Goal: Task Accomplishment & Management: Complete application form

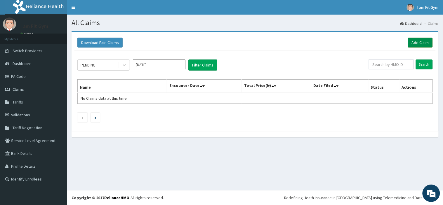
click at [416, 43] on link "Add Claim" at bounding box center [420, 43] width 25 height 10
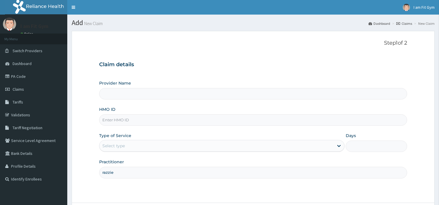
type input "razzie"
click at [134, 121] on input "HMO ID" at bounding box center [253, 120] width 308 height 11
type input "I am Fit Gym - Ajah"
type input "1"
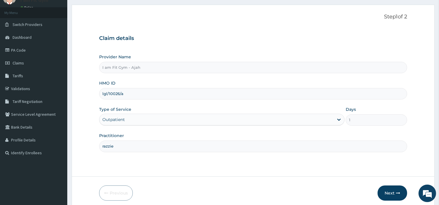
scroll to position [33, 0]
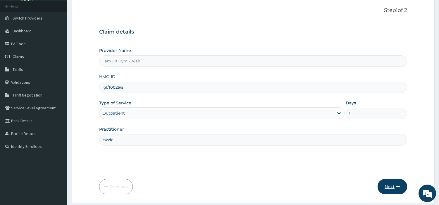
type input "lgl/10026/a"
click at [394, 185] on button "Next" at bounding box center [392, 186] width 30 height 15
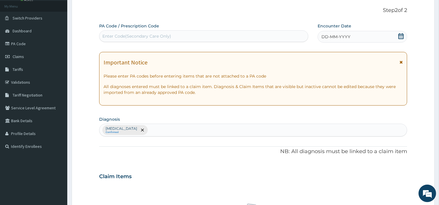
click at [380, 41] on div "DD-MM-YYYY" at bounding box center [361, 37] width 89 height 12
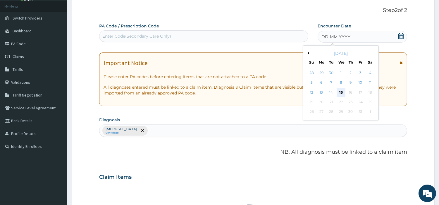
click at [341, 90] on div "15" at bounding box center [340, 92] width 9 height 9
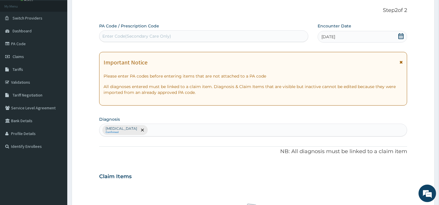
click at [281, 38] on div "Enter Code(Secondary Care Only)" at bounding box center [203, 36] width 208 height 9
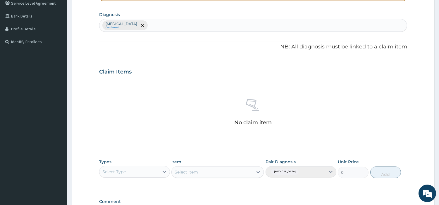
scroll to position [147, 0]
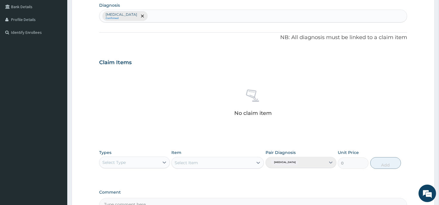
type input "PA/198CA6"
click at [156, 164] on div "Select Type" at bounding box center [129, 162] width 60 height 9
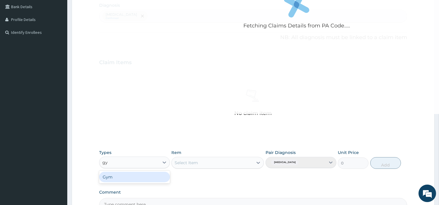
type input "gym"
click at [155, 176] on div "Gym" at bounding box center [134, 177] width 71 height 11
click at [184, 165] on div "Select Item" at bounding box center [185, 163] width 23 height 6
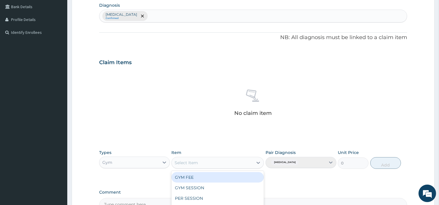
click at [184, 177] on div "GYM FEE" at bounding box center [217, 177] width 92 height 11
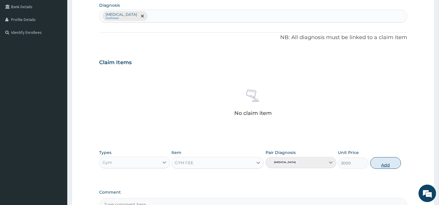
click at [385, 162] on button "Add" at bounding box center [385, 164] width 31 height 12
type input "0"
